Goal: Navigation & Orientation: Understand site structure

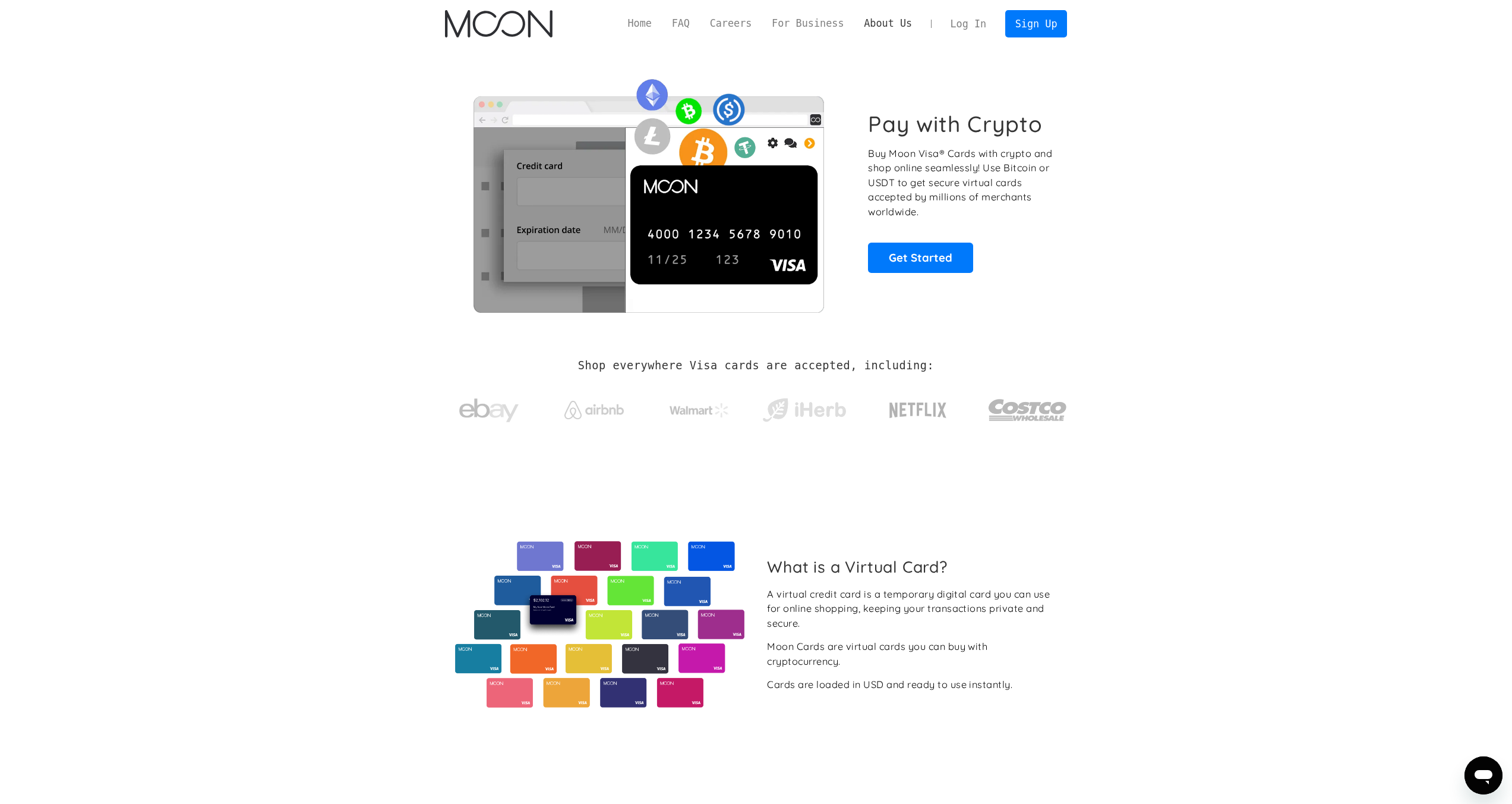
click at [876, 27] on link "About Us" at bounding box center [887, 23] width 68 height 15
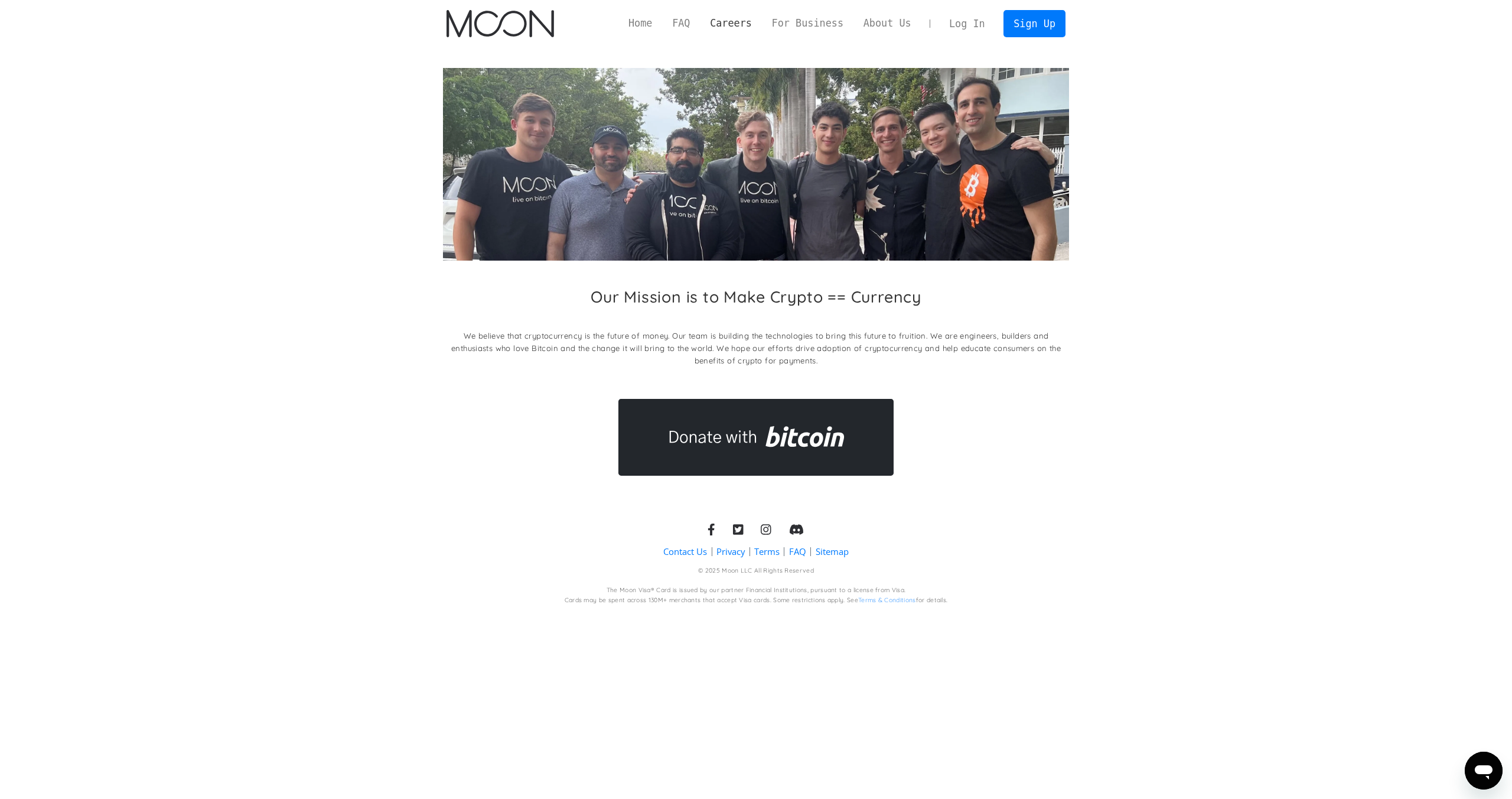
click at [741, 27] on link "Careers" at bounding box center [730, 23] width 62 height 14
click at [687, 29] on link "FAQ" at bounding box center [681, 23] width 38 height 14
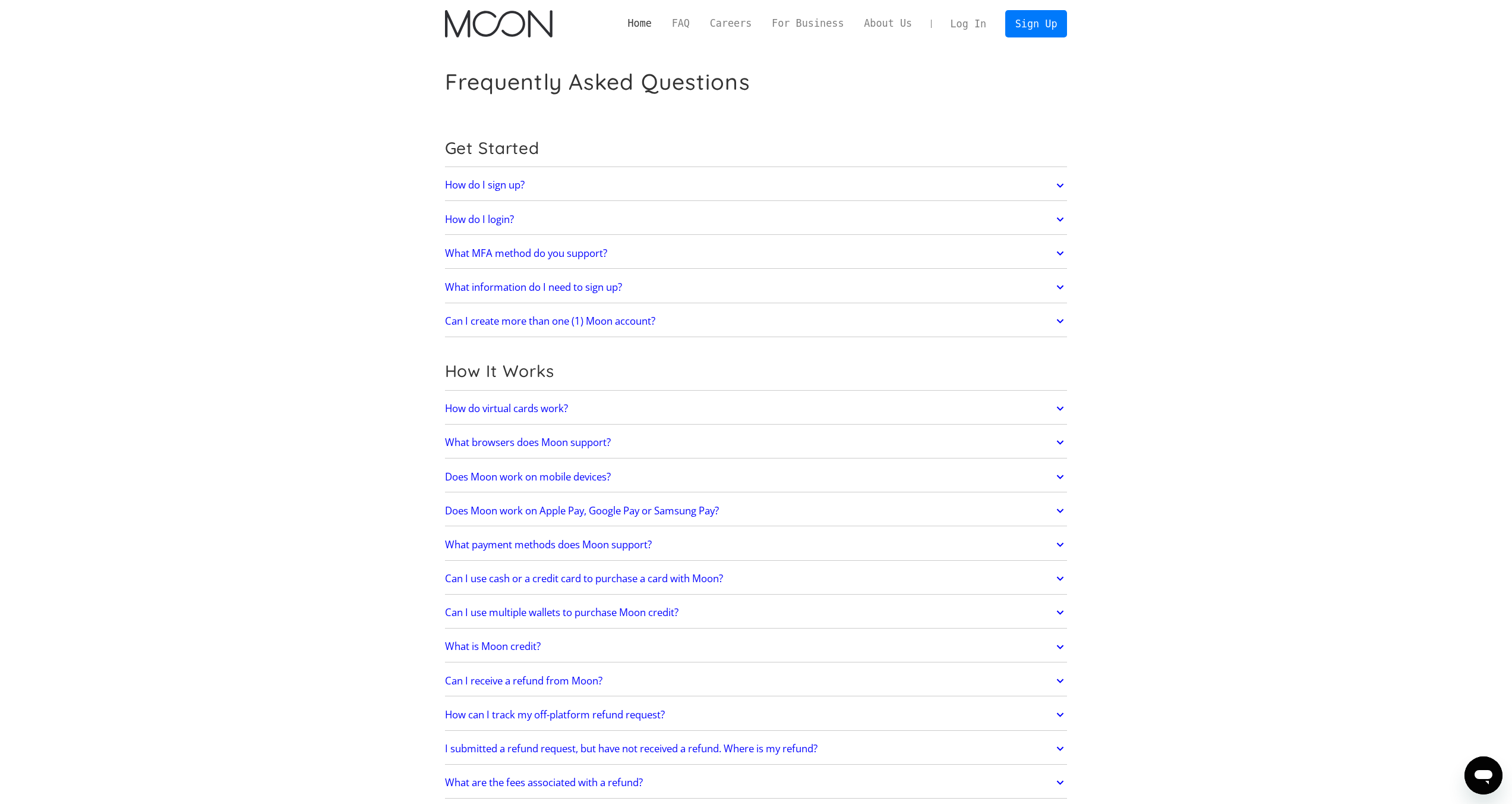
click at [650, 28] on link "Home" at bounding box center [640, 23] width 44 height 15
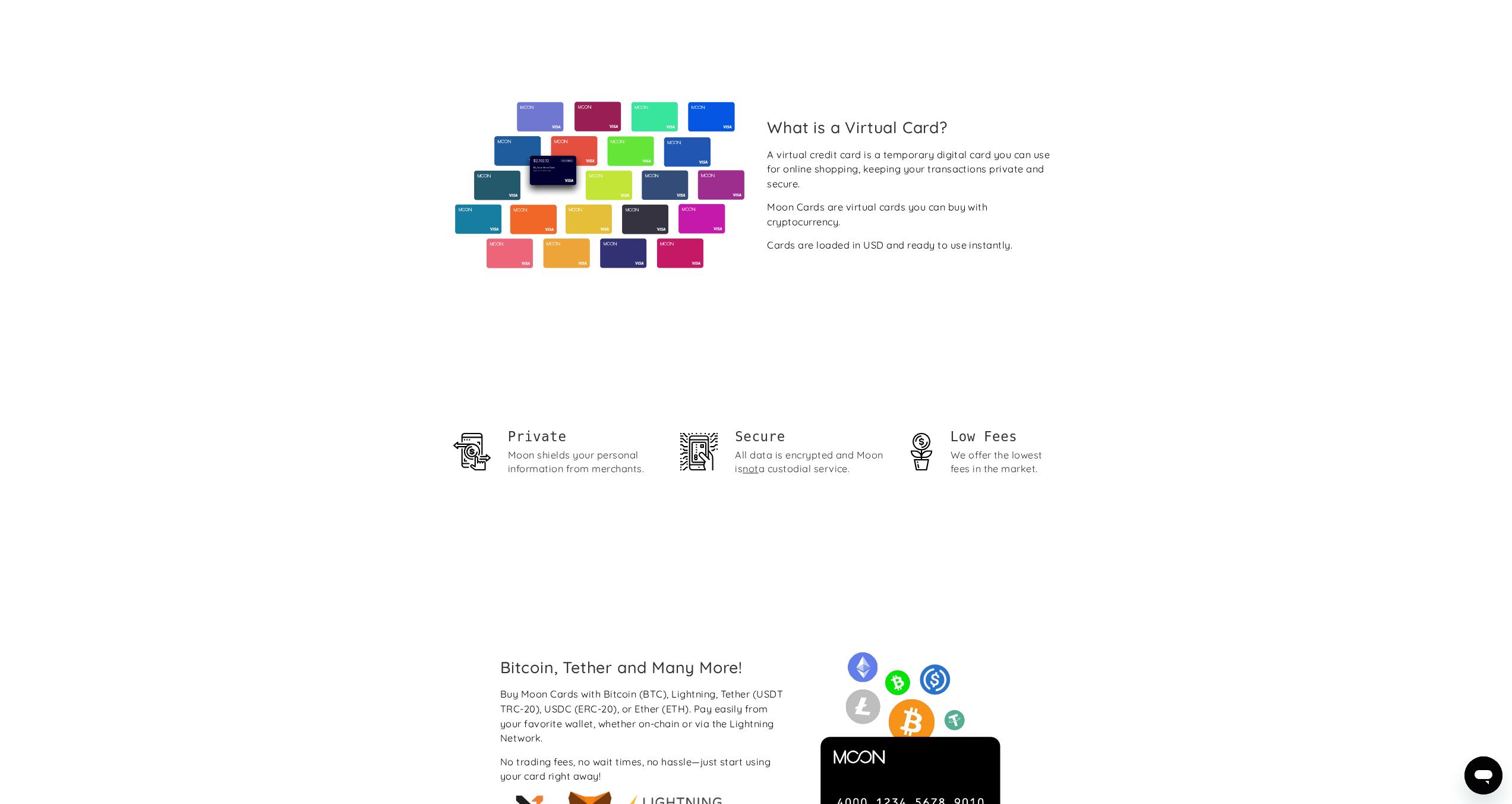
scroll to position [30, 0]
